Goal: Task Accomplishment & Management: Complete application form

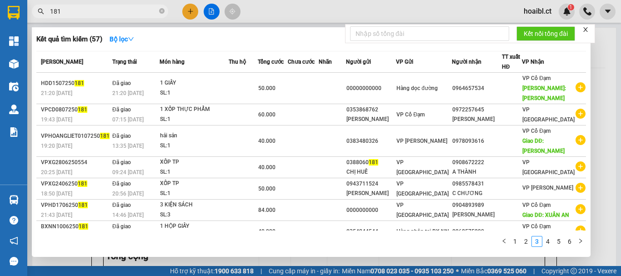
scroll to position [364, 0]
click at [191, 13] on div at bounding box center [310, 138] width 621 height 276
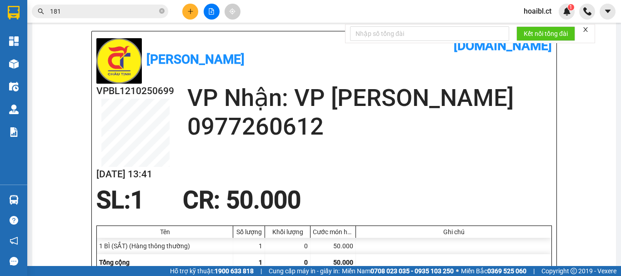
click at [185, 10] on button at bounding box center [190, 12] width 16 height 16
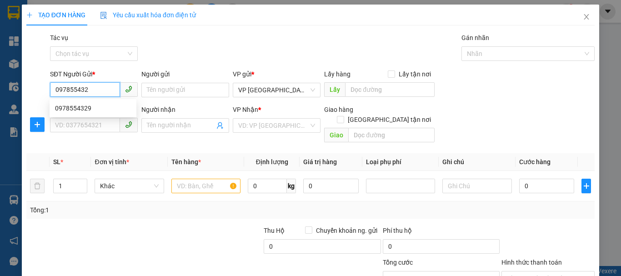
type input "0978554329"
click at [89, 107] on div "0978554329" at bounding box center [93, 108] width 76 height 10
type input "0378033306"
type input "30.000"
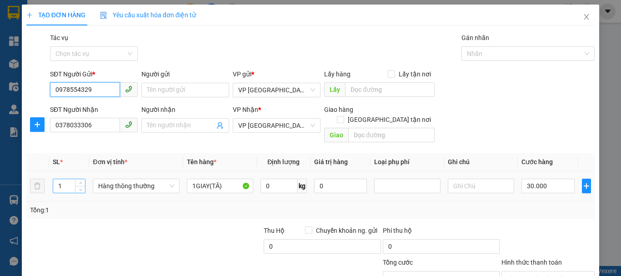
type input "0978554329"
click at [72, 179] on input "1" at bounding box center [69, 186] width 32 height 14
type input "2"
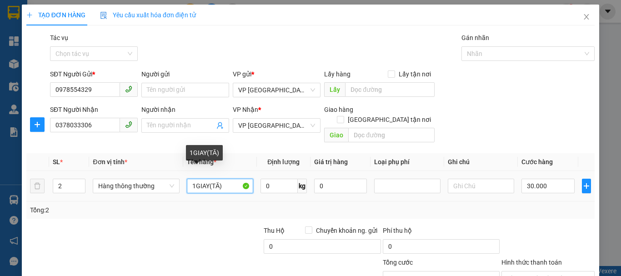
click at [223, 179] on input "1GIAY(TĂ)" at bounding box center [220, 186] width 66 height 15
type input "1GIAY(TĂ)+1BI(TĂ)"
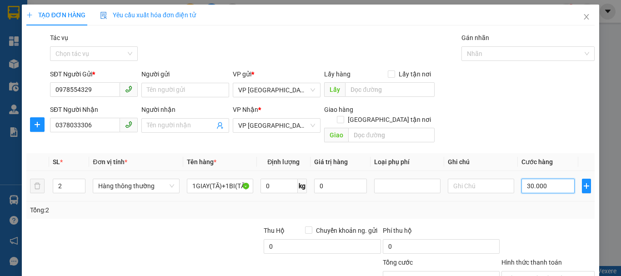
click at [529, 179] on input "30.000" at bounding box center [548, 186] width 53 height 15
type input "8"
type input "80"
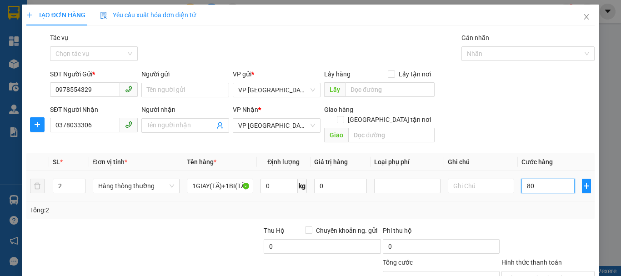
type input "80"
type input "80.000"
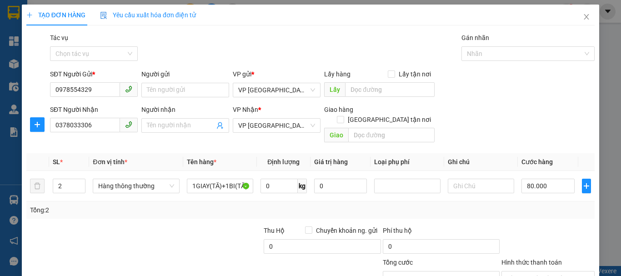
click at [538, 205] on div "Tổng: 2" at bounding box center [310, 210] width 561 height 10
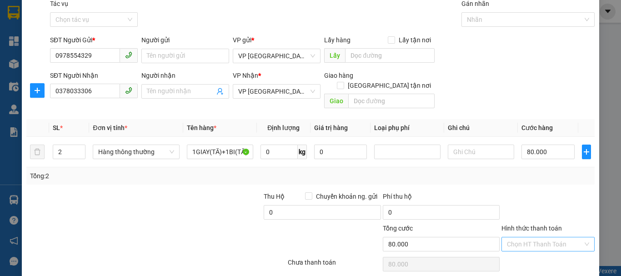
scroll to position [60, 0]
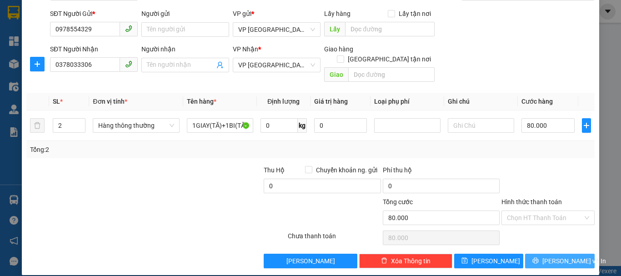
click at [545, 254] on button "[PERSON_NAME] và In" at bounding box center [560, 261] width 70 height 15
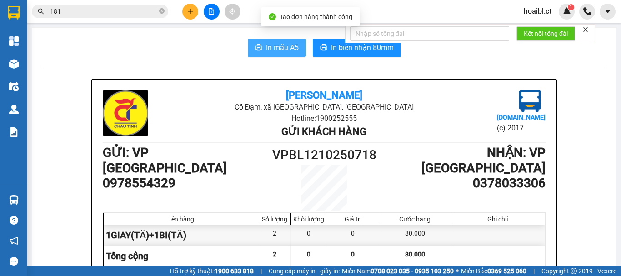
click at [276, 50] on span "In mẫu A5" at bounding box center [282, 47] width 33 height 11
